Goal: Task Accomplishment & Management: Manage account settings

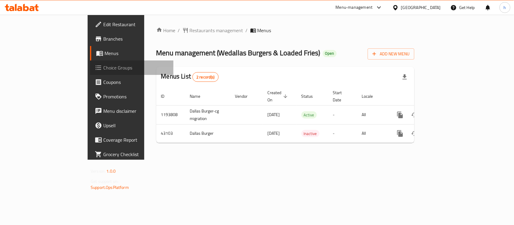
click at [103, 66] on span "Choice Groups" at bounding box center [135, 67] width 65 height 7
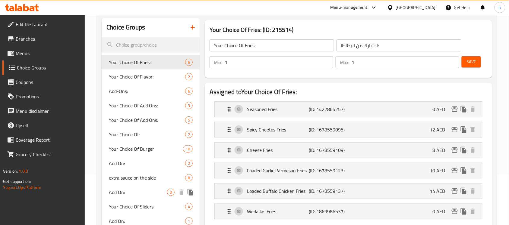
scroll to position [33, 0]
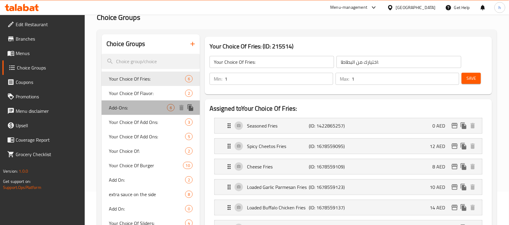
click at [134, 109] on span "Add-Ons:" at bounding box center [138, 107] width 58 height 7
type input "Add-Ons:"
type input "الإضافات:"
type input "0"
type input "5"
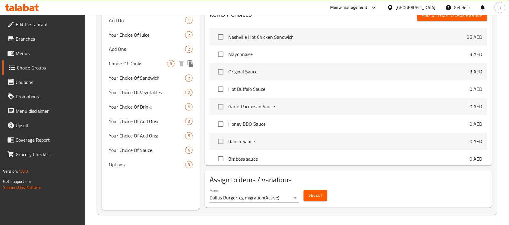
scroll to position [297, 0]
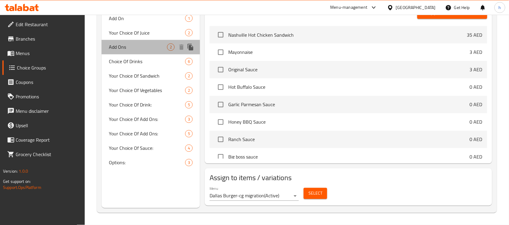
click at [167, 40] on div "Add Ons 2" at bounding box center [151, 47] width 98 height 14
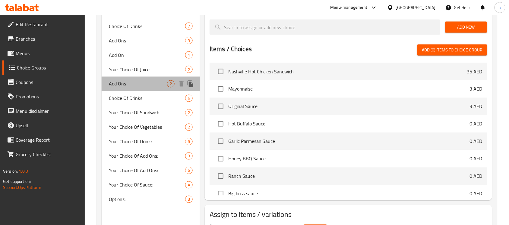
type input "Add Ons"
type input "الاضافات"
type input "1"
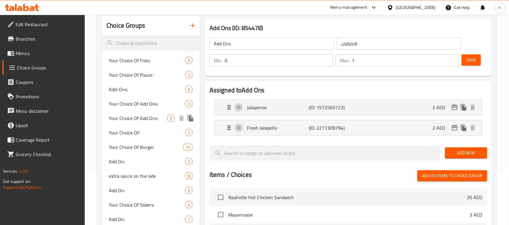
scroll to position [0, 0]
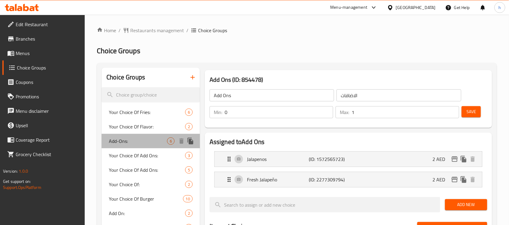
click at [144, 139] on span "Add-Ons:" at bounding box center [138, 141] width 58 height 7
type input "Add-Ons:"
type input "الإضافات:"
type input "5"
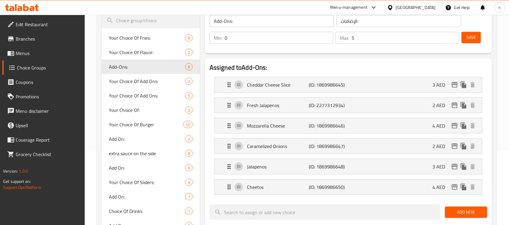
scroll to position [75, 0]
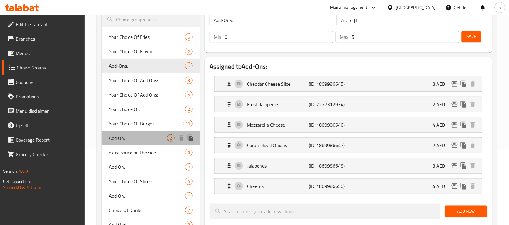
click at [132, 142] on div "Add On: 2" at bounding box center [151, 138] width 98 height 14
type input "Add On:"
type input "إضافة:"
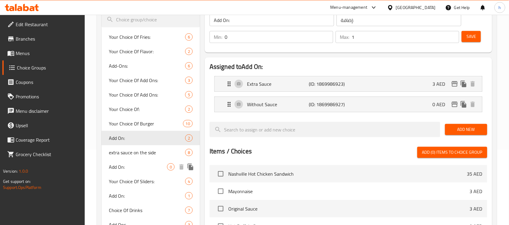
click at [138, 165] on span "Add On:" at bounding box center [138, 167] width 58 height 7
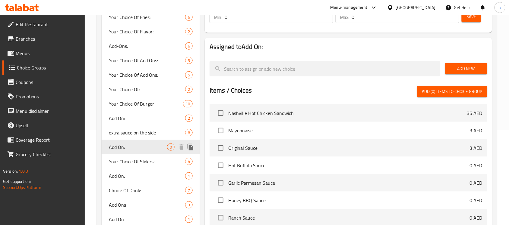
scroll to position [113, 0]
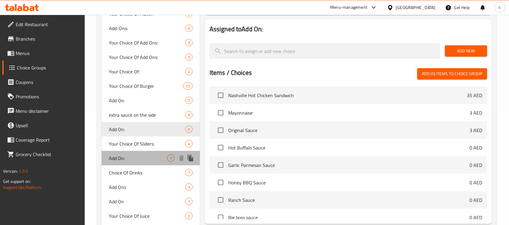
click at [153, 155] on span "Add On:" at bounding box center [138, 158] width 58 height 7
type input "1"
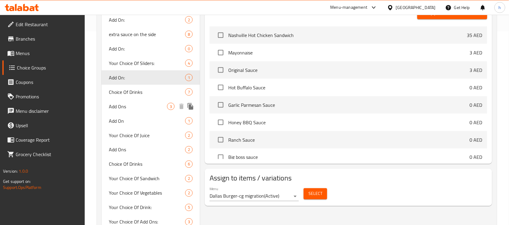
scroll to position [226, 0]
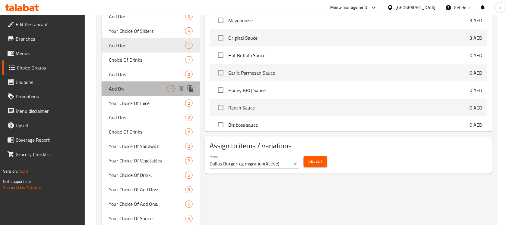
click at [136, 86] on span "Add On" at bounding box center [138, 88] width 58 height 7
type input "Add On"
type input "اضافه"
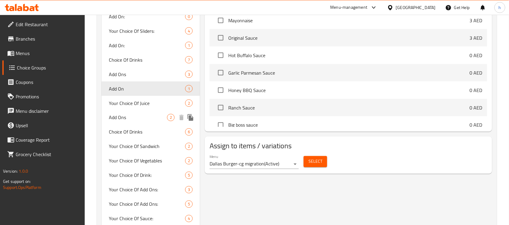
click at [140, 116] on span "Add Ons" at bounding box center [138, 117] width 58 height 7
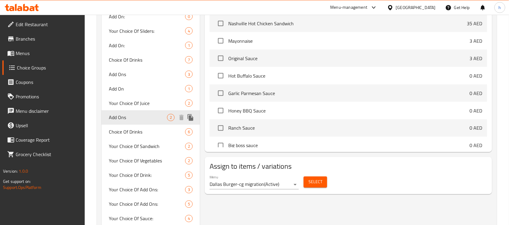
type input "Add Ons"
type input "الاضافات"
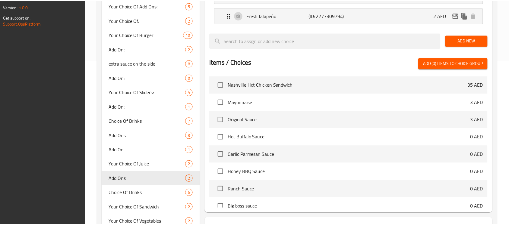
scroll to position [260, 0]
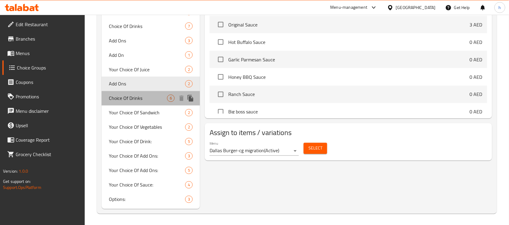
click at [134, 96] on span "Choice Of Drinks" at bounding box center [138, 98] width 58 height 7
type input "Choice Of Drinks"
type input "اختيار مشروبات"
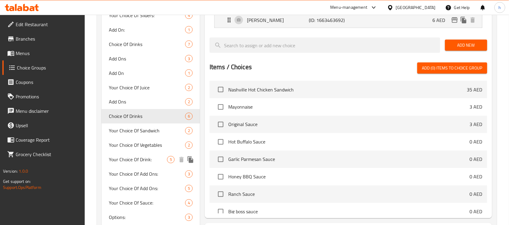
scroll to position [297, 0]
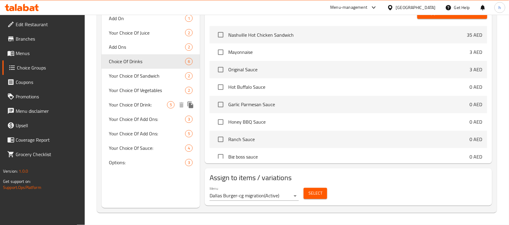
click at [130, 104] on span "Your Choice Of Drink:" at bounding box center [138, 105] width 58 height 7
type input "Your Choice Of Drink:"
type input "إختيارك من المشروب:"
type input "1"
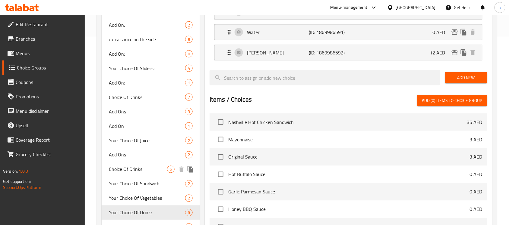
scroll to position [264, 0]
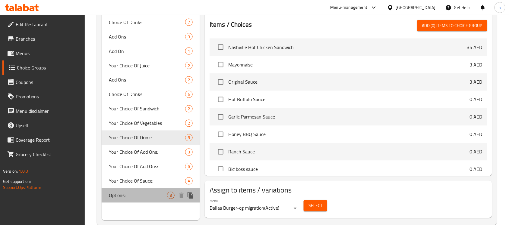
click at [136, 195] on span "Options:" at bounding box center [138, 195] width 58 height 7
type input "Options:"
type input "خيارات:"
type input "0"
type input "3"
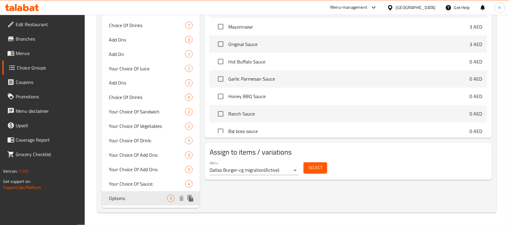
scroll to position [260, 0]
click at [127, 98] on span "Choice Of Drinks" at bounding box center [138, 98] width 58 height 7
type input "Choice Of Drinks"
type input "اختيار مشروبات"
type input "1"
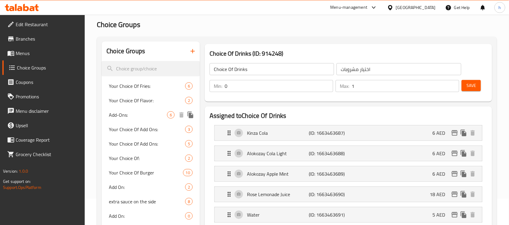
scroll to position [0, 0]
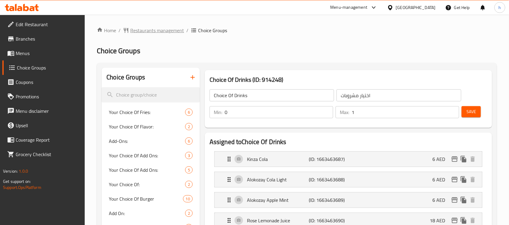
click at [150, 31] on span "Restaurants management" at bounding box center [157, 30] width 54 height 7
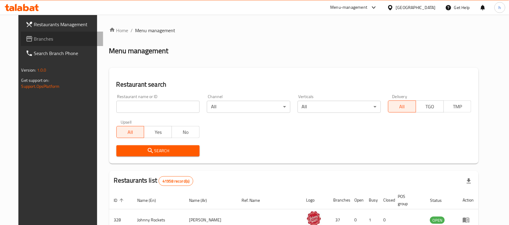
click at [38, 41] on span "Branches" at bounding box center [66, 38] width 64 height 7
